Goal: Task Accomplishment & Management: Complete application form

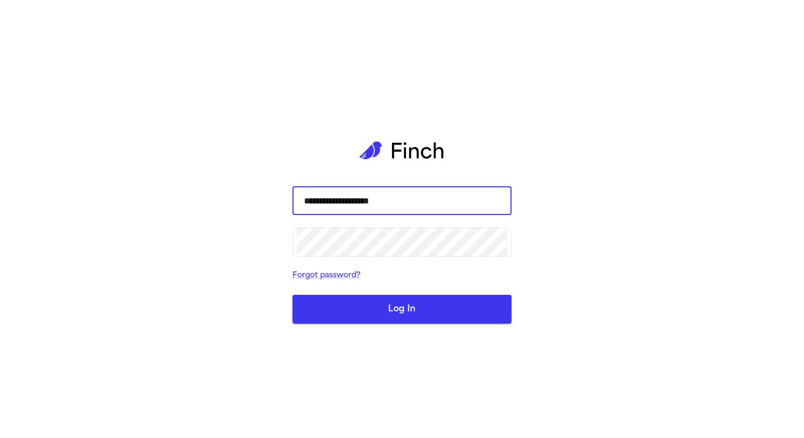
type input "**********"
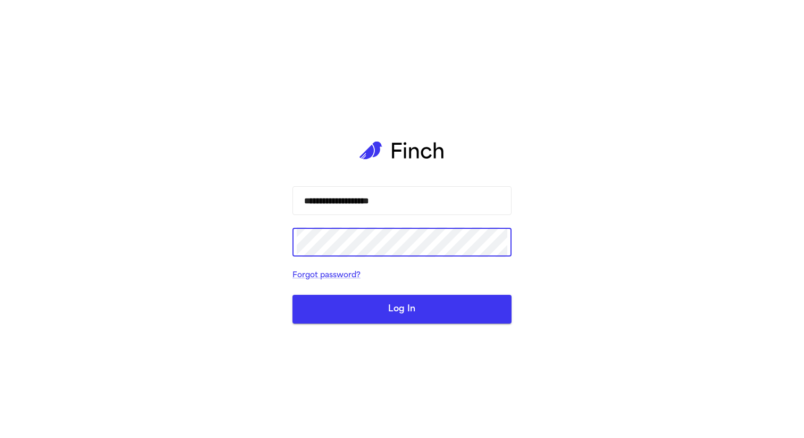
click at [293, 295] on button "Log In" at bounding box center [402, 309] width 219 height 29
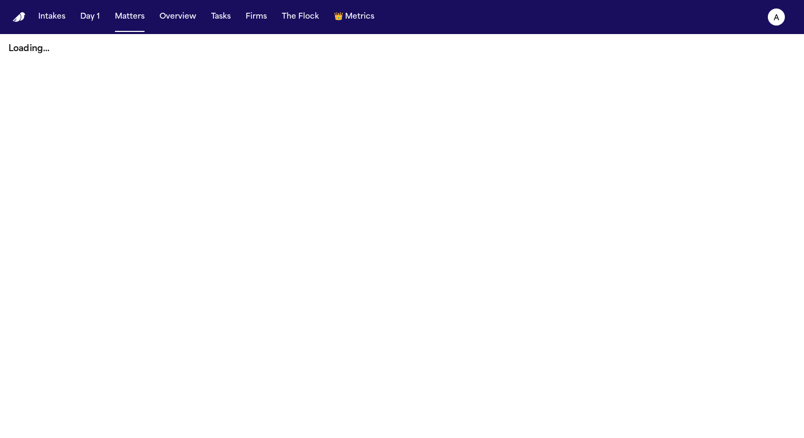
click at [39, 24] on button "Intakes" at bounding box center [52, 16] width 36 height 19
click at [94, 21] on button "Day 1" at bounding box center [90, 16] width 28 height 19
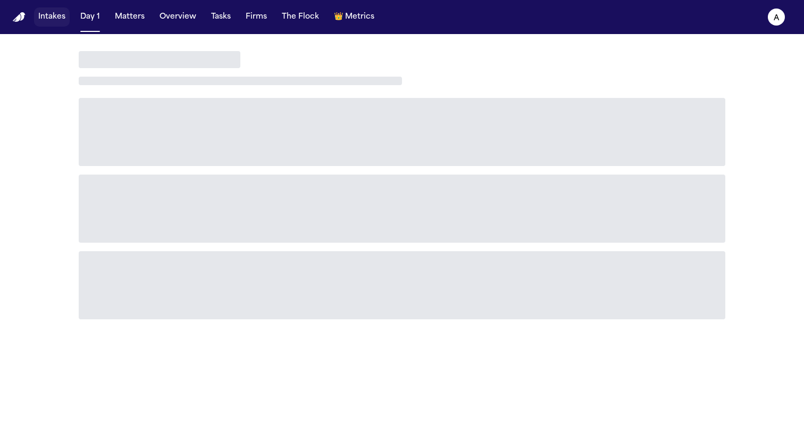
click at [59, 13] on button "Intakes" at bounding box center [52, 16] width 36 height 19
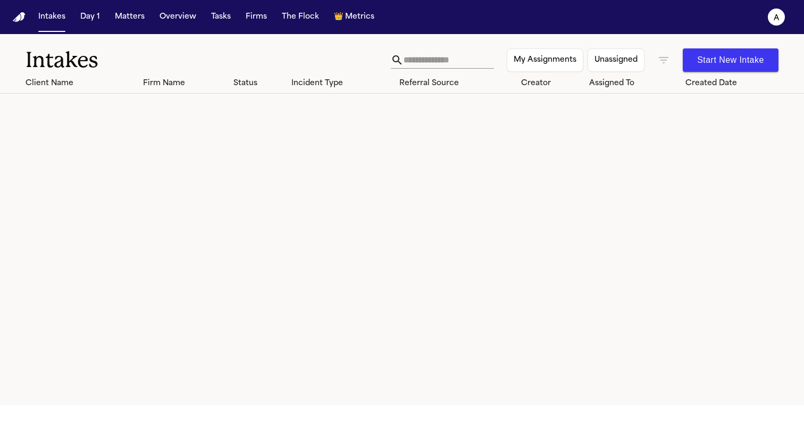
click at [733, 55] on button "Start New Intake" at bounding box center [731, 59] width 96 height 23
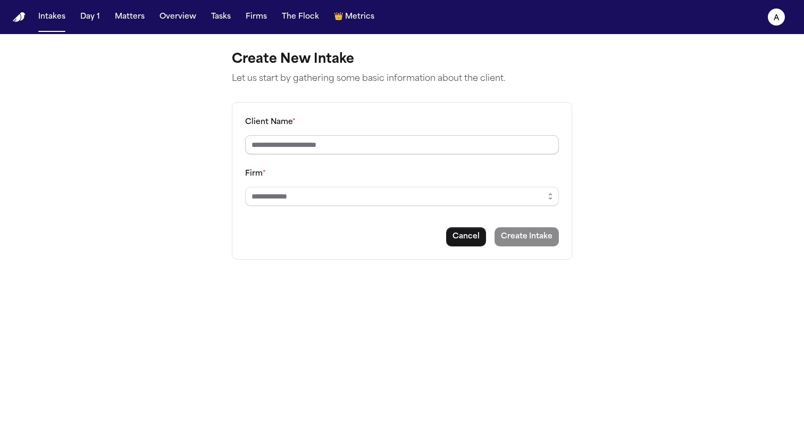
click at [431, 141] on input "Client Name *" at bounding box center [402, 144] width 314 height 19
type input "********"
click at [390, 197] on input "Firm *" at bounding box center [402, 196] width 314 height 19
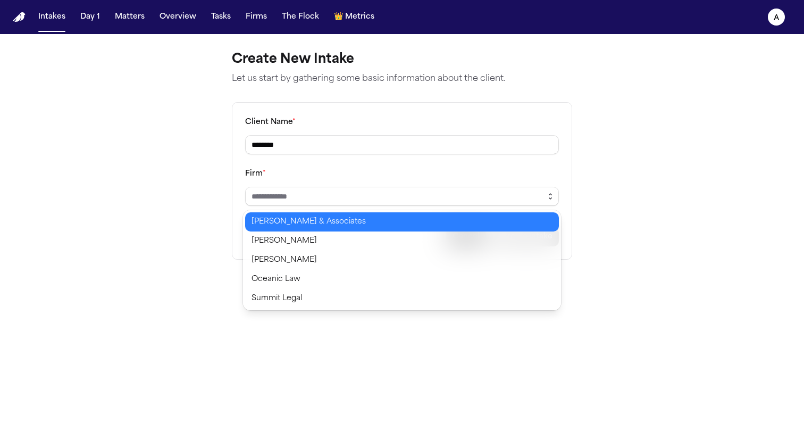
click at [554, 201] on button "button" at bounding box center [550, 196] width 17 height 19
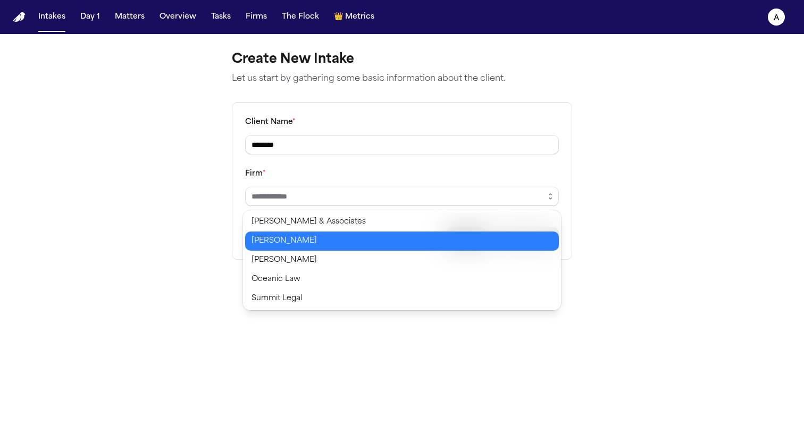
type input "*****"
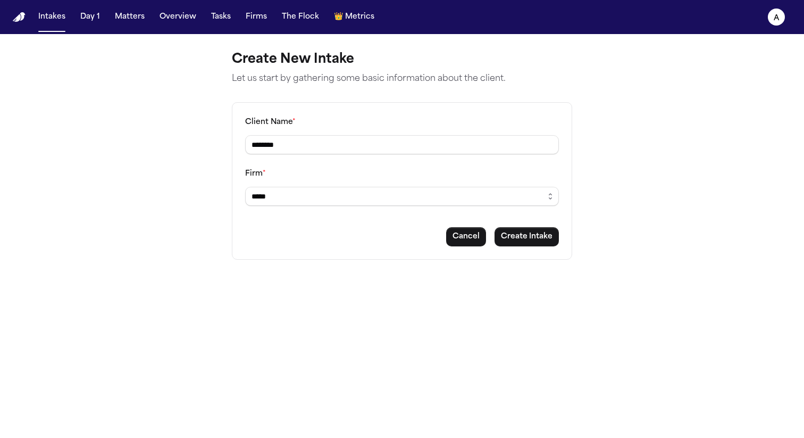
click at [441, 240] on body "Intakes Day 1 Matters Overview Tasks Firms The Flock 👑 Metrics a Create New Int…" at bounding box center [402, 219] width 804 height 438
click at [517, 237] on button "Create Intake" at bounding box center [527, 236] width 64 height 19
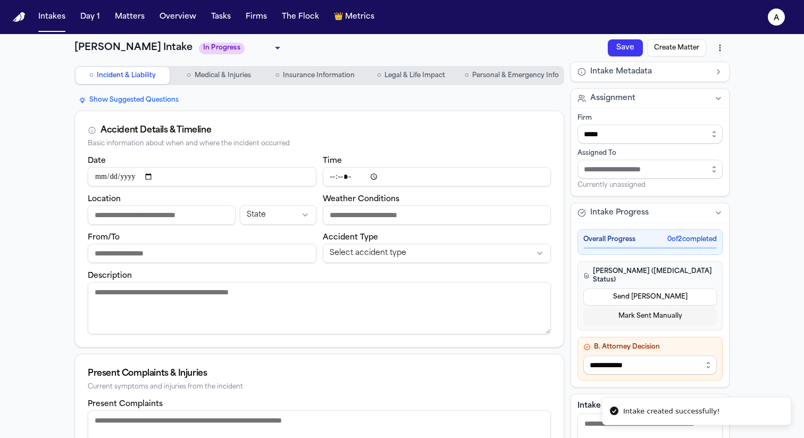
click at [520, 77] on span "Personal & Emergency Info" at bounding box center [515, 75] width 87 height 9
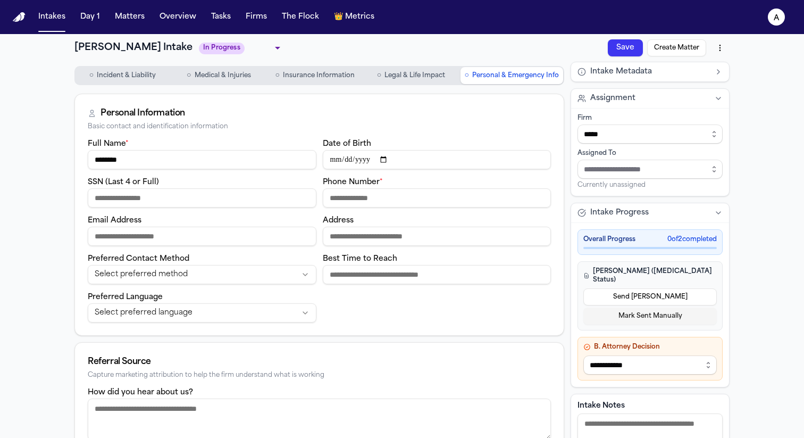
scroll to position [153, 0]
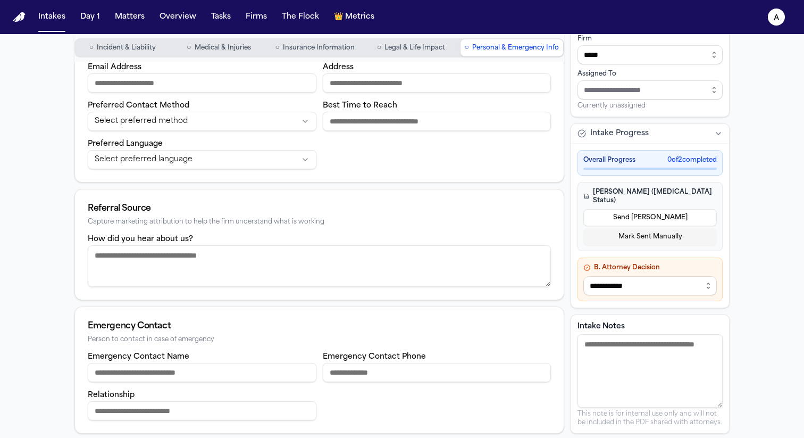
click at [285, 266] on textarea "How did you hear about us?" at bounding box center [319, 265] width 463 height 41
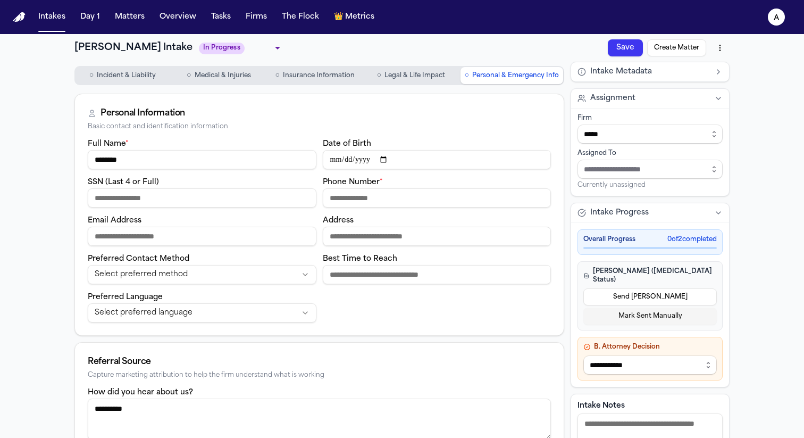
type textarea "**********"
click at [621, 54] on button "Save" at bounding box center [625, 47] width 35 height 17
click at [673, 48] on button "Create Matter" at bounding box center [676, 47] width 59 height 17
click at [431, 210] on div "Full Name * ******** Date of Birth SSN (Last 4 or Full) Phone Number * Email Ad…" at bounding box center [319, 229] width 463 height 185
click at [429, 204] on input "Phone Number *" at bounding box center [437, 197] width 229 height 19
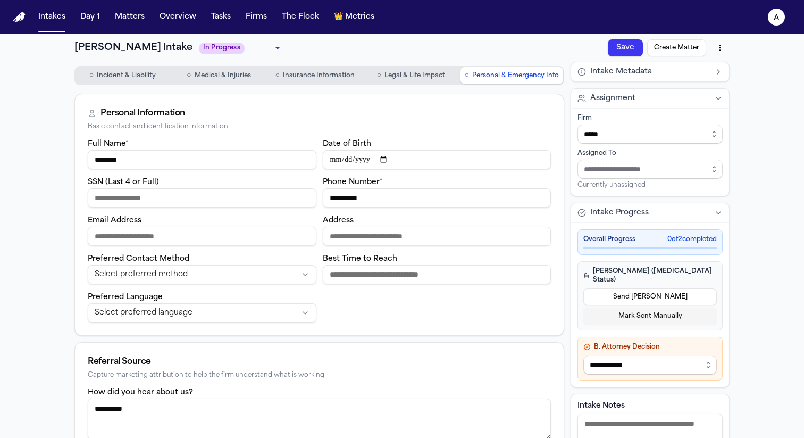
type input "**********"
click at [683, 49] on button "Create Matter" at bounding box center [676, 47] width 59 height 17
click at [630, 48] on button "Save" at bounding box center [625, 47] width 35 height 17
click at [757, 113] on div "**********" at bounding box center [402, 312] width 804 height 557
click at [688, 50] on button "Create Matter" at bounding box center [676, 47] width 59 height 17
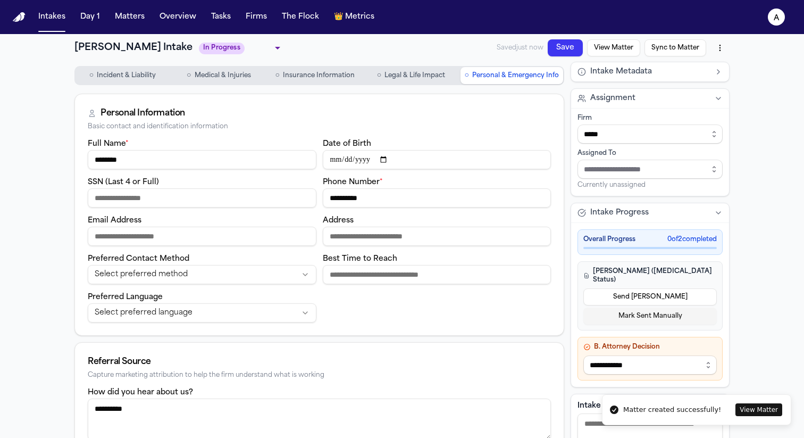
click at [766, 407] on button "View Matter" at bounding box center [759, 409] width 47 height 13
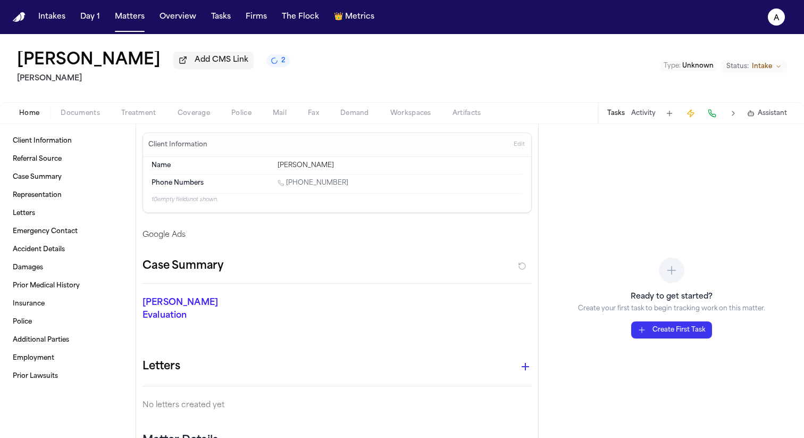
click at [171, 231] on p "Google Ads" at bounding box center [337, 235] width 389 height 11
click at [36, 163] on span "Referral Source" at bounding box center [37, 159] width 49 height 9
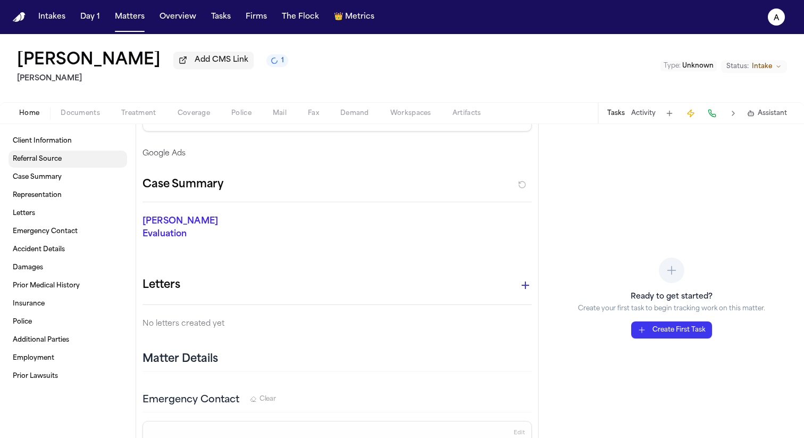
scroll to position [91, 0]
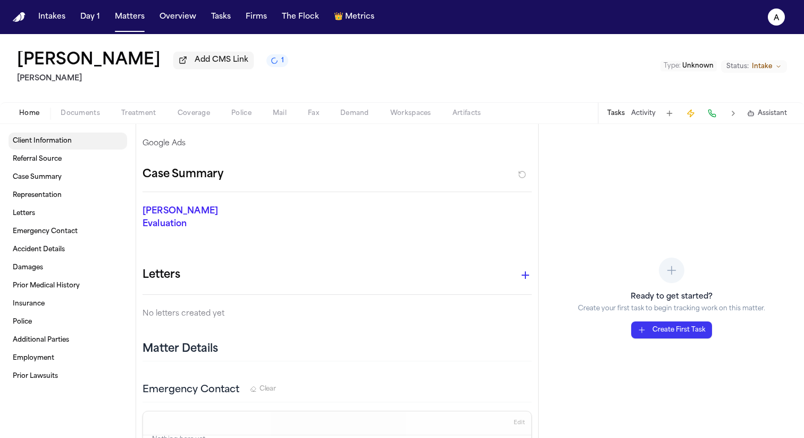
click at [46, 142] on span "Client Information" at bounding box center [42, 141] width 59 height 9
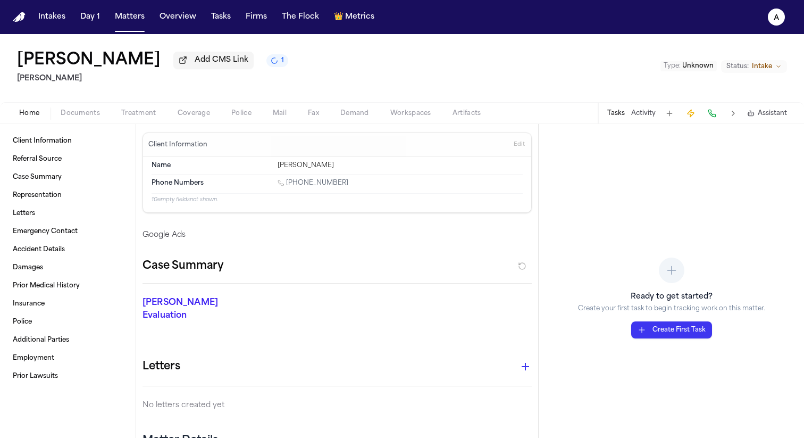
click at [55, 22] on button "Intakes" at bounding box center [52, 16] width 36 height 19
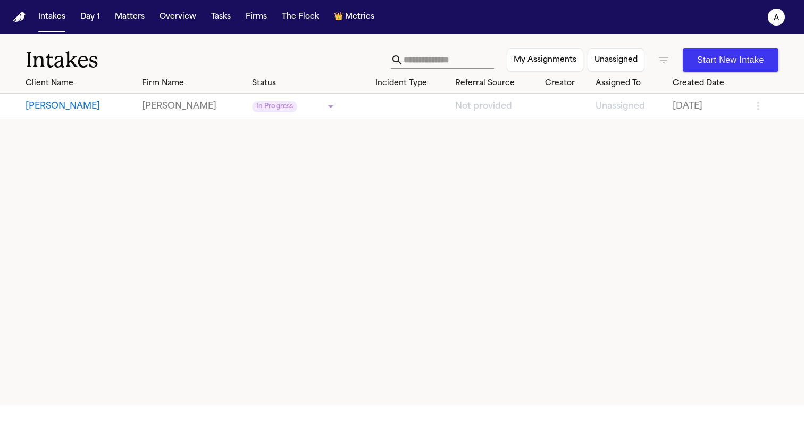
click at [53, 107] on button "John Doe" at bounding box center [80, 106] width 108 height 13
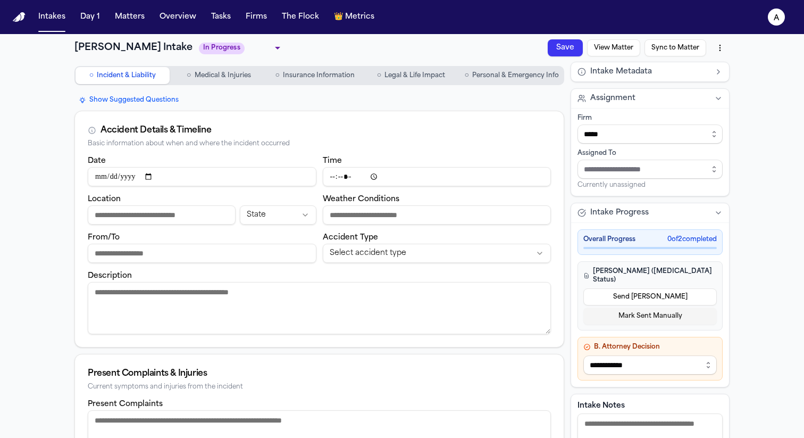
click at [501, 71] on span "Personal & Emergency Info" at bounding box center [515, 75] width 87 height 9
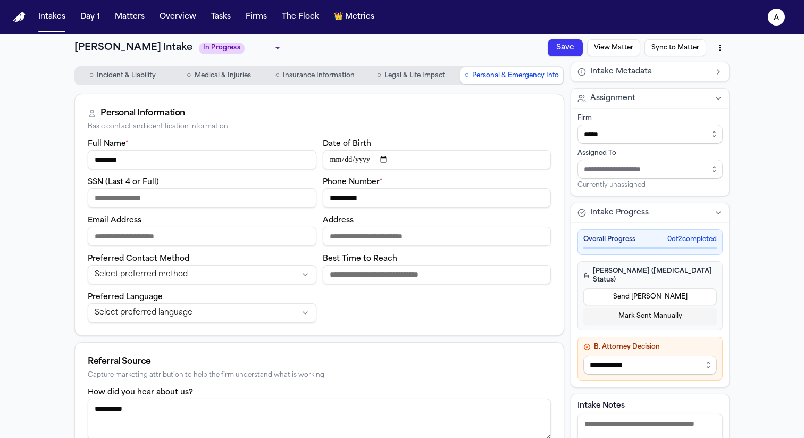
click at [21, 14] on img "Home" at bounding box center [19, 17] width 13 height 10
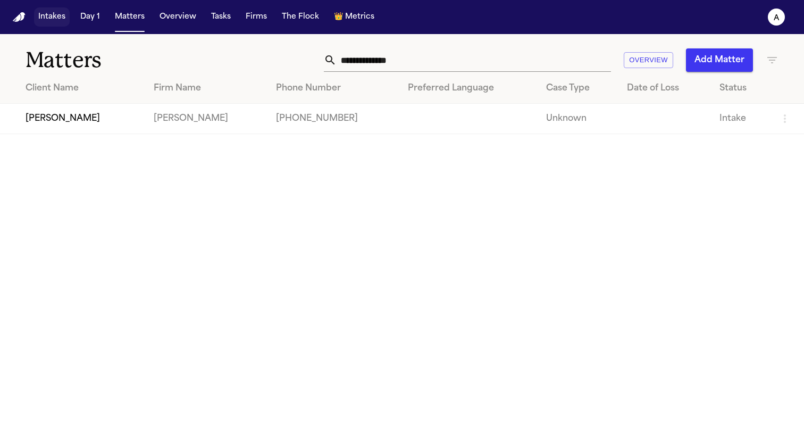
click at [46, 16] on button "Intakes" at bounding box center [52, 16] width 36 height 19
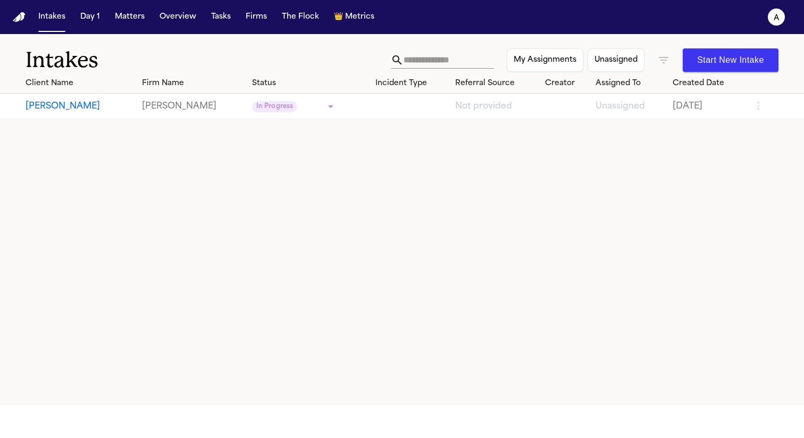
click at [669, 62] on icon "button" at bounding box center [663, 60] width 13 height 13
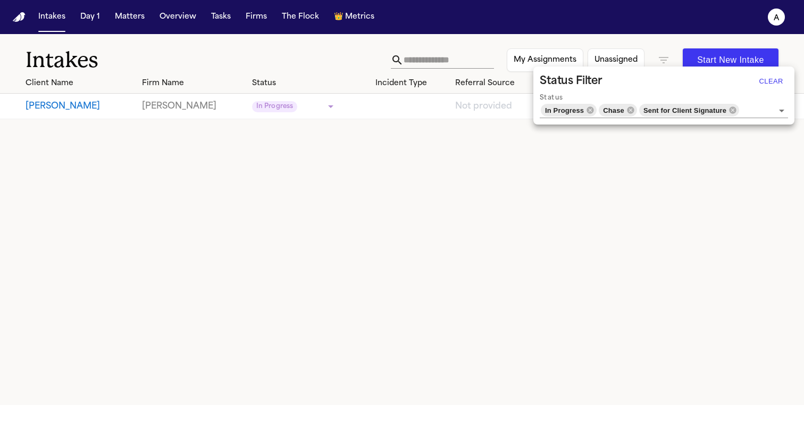
click at [630, 265] on div at bounding box center [402, 219] width 804 height 438
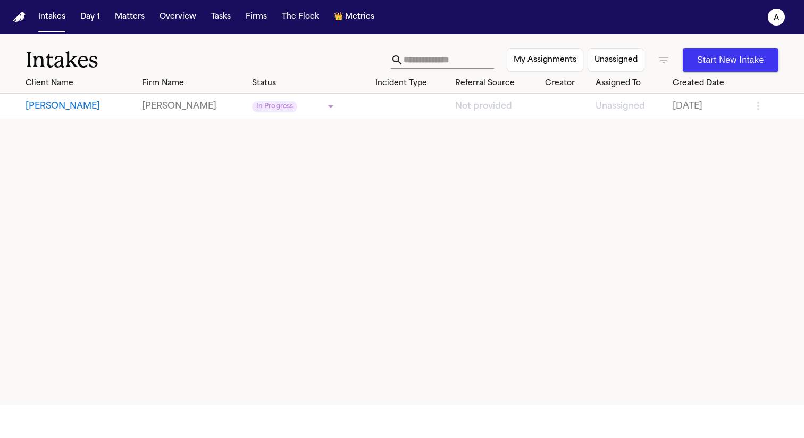
click at [456, 72] on div "Intakes My Assignments Unassigned Start New Intake" at bounding box center [402, 53] width 804 height 39
click at [453, 66] on input "text" at bounding box center [449, 60] width 90 height 17
type input "*"
type input "*****"
type input "*"
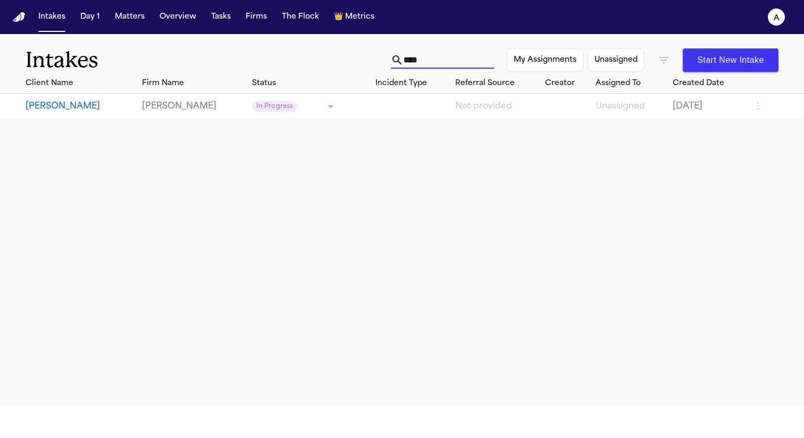
type input "*****"
click at [140, 18] on button "Matters" at bounding box center [130, 16] width 38 height 19
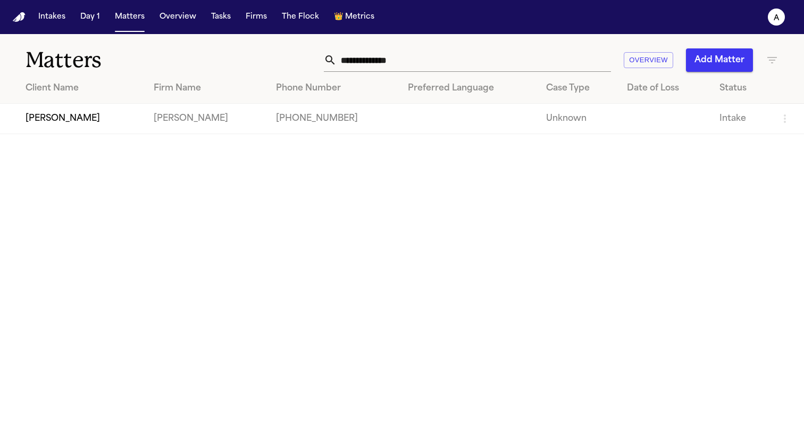
click at [72, 119] on td "[PERSON_NAME]" at bounding box center [72, 119] width 145 height 30
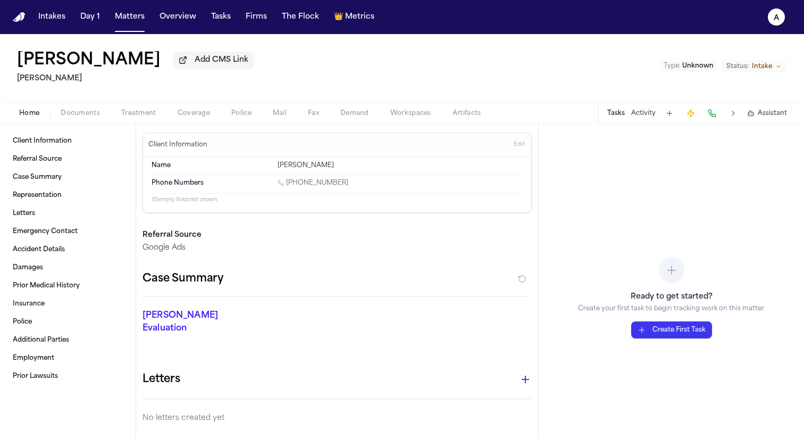
click at [31, 21] on nav "Intakes Day 1 Matters Overview Tasks Firms The Flock 👑 Metrics a" at bounding box center [402, 17] width 804 height 34
click at [15, 20] on img "Home" at bounding box center [19, 17] width 13 height 10
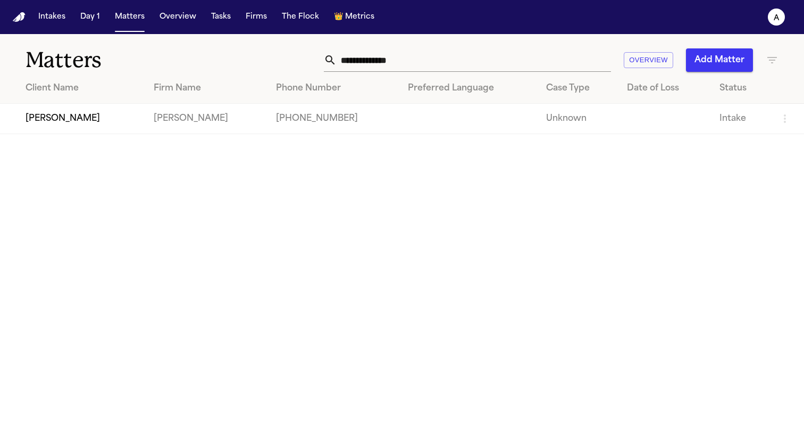
click at [59, 122] on td "John Doe" at bounding box center [72, 119] width 145 height 30
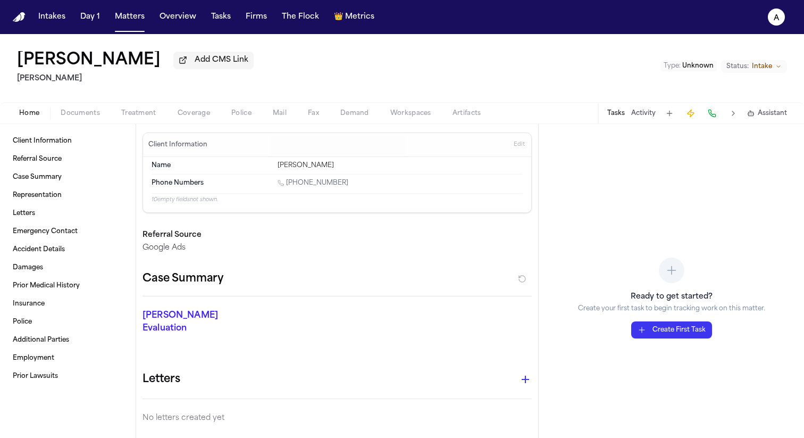
click at [50, 12] on button "Intakes" at bounding box center [52, 16] width 36 height 19
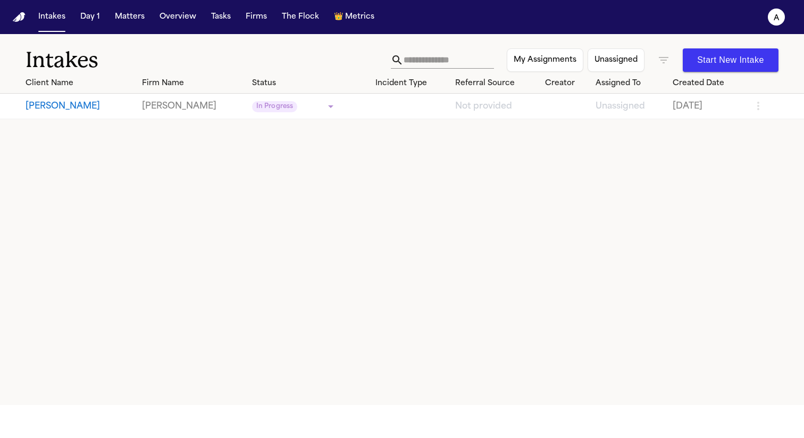
click at [54, 107] on button "John Doe" at bounding box center [80, 106] width 108 height 13
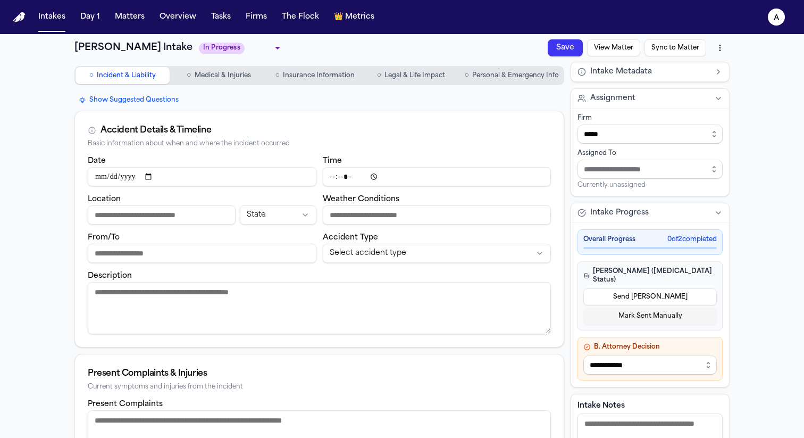
click at [494, 84] on div "○ Incident & Liability ○ Medical & Injuries ○ Insurance Information ○ Legal & L…" at bounding box center [319, 75] width 490 height 19
click at [494, 80] on button "○ Personal & Emergency Info" at bounding box center [512, 75] width 103 height 17
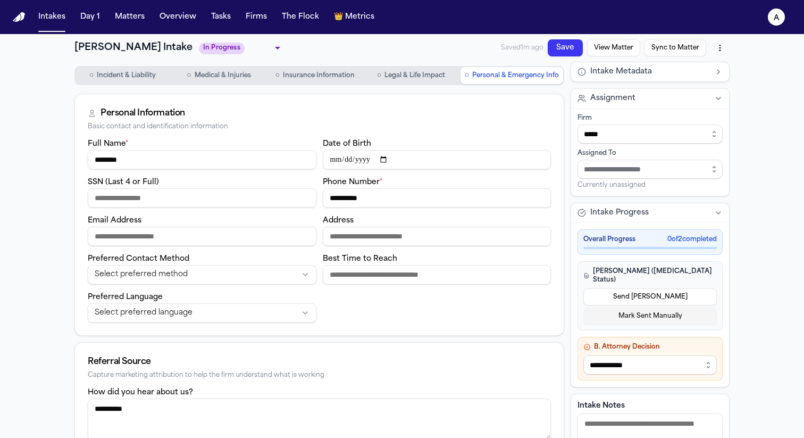
click at [23, 18] on img "Home" at bounding box center [19, 17] width 13 height 10
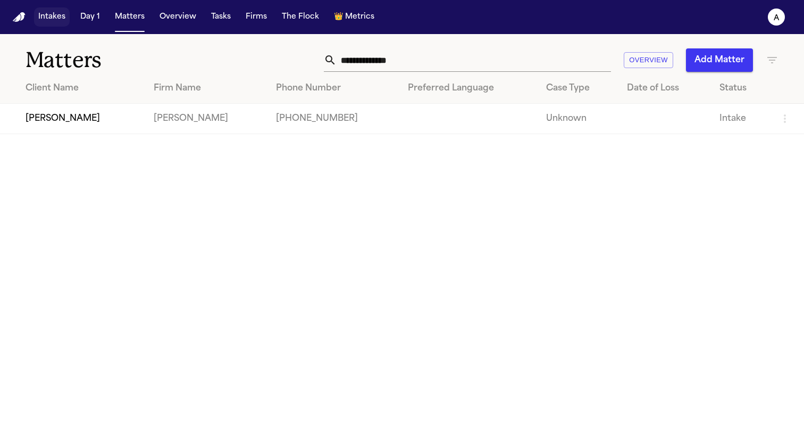
click at [64, 17] on button "Intakes" at bounding box center [52, 16] width 36 height 19
